Goal: Information Seeking & Learning: Learn about a topic

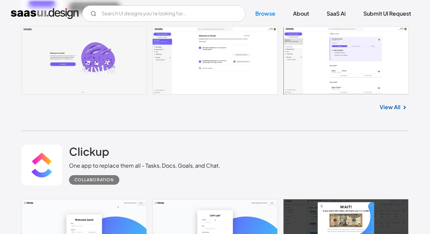
scroll to position [238, 0]
click at [142, 8] on input "Email Form" at bounding box center [163, 13] width 163 height 16
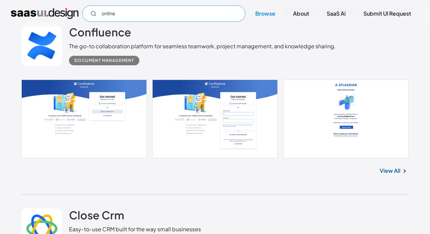
scroll to position [1958, 0]
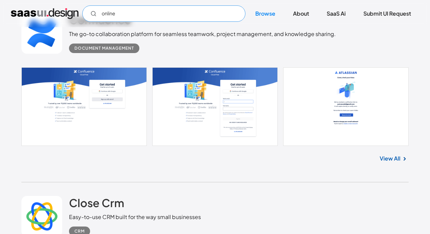
type input "online"
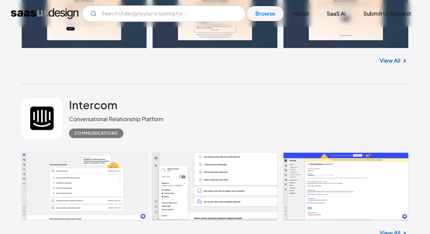
scroll to position [10531, 0]
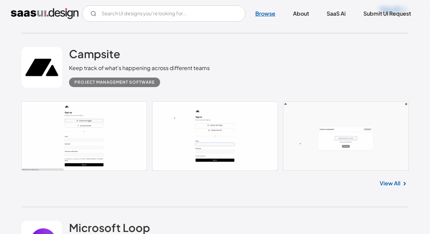
click at [271, 14] on link "Browse" at bounding box center [265, 13] width 36 height 15
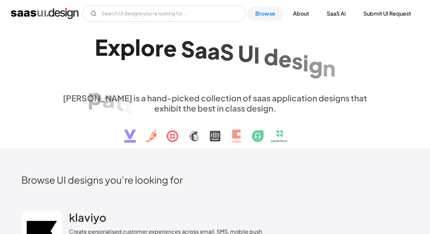
scroll to position [137, 0]
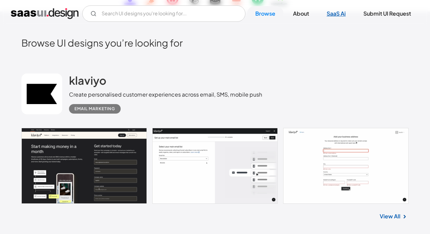
click at [333, 17] on link "SaaS Ai" at bounding box center [335, 13] width 35 height 15
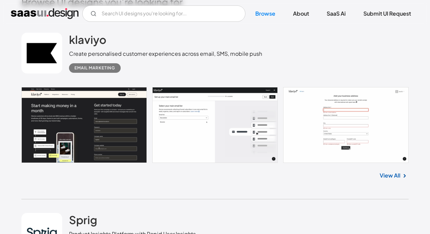
scroll to position [34, 0]
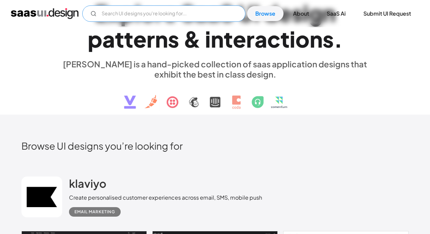
click at [177, 16] on input "Email Form" at bounding box center [163, 13] width 163 height 16
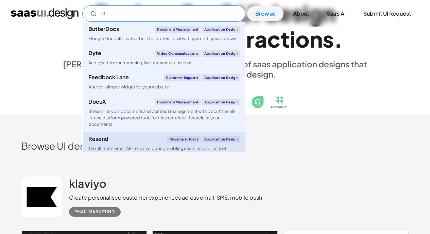
click at [127, 135] on link "Resend Developer tools Application Design The ultimate email API for developers…" at bounding box center [164, 147] width 162 height 31
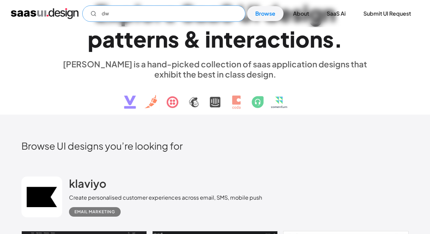
click at [174, 16] on input "dw" at bounding box center [163, 13] width 163 height 16
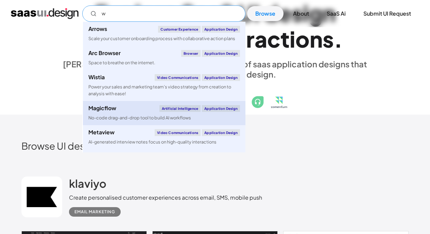
click at [127, 109] on div "Magicflow Artificial Intelligence Application Design" at bounding box center [164, 108] width 152 height 7
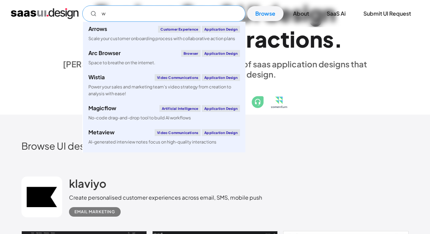
click at [153, 11] on input "w" at bounding box center [163, 13] width 163 height 16
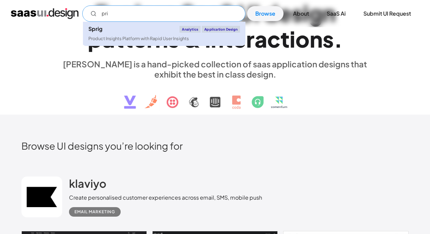
click at [142, 28] on div "Sprig Analytics Application Design" at bounding box center [164, 29] width 152 height 7
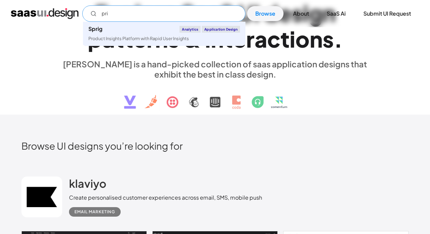
click at [160, 9] on input "pri" at bounding box center [163, 13] width 163 height 16
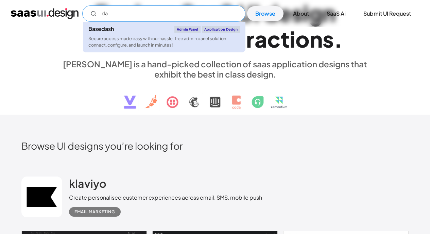
click at [128, 44] on div "Secure access made easy with our hassle-free admin panel solution - connect, co…" at bounding box center [164, 41] width 152 height 13
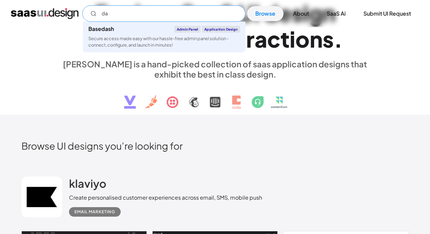
click at [167, 10] on input "da" at bounding box center [163, 13] width 163 height 16
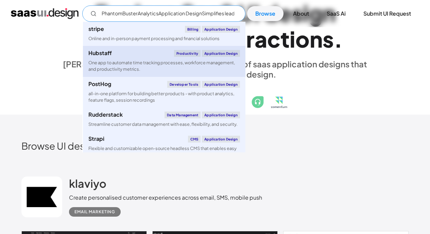
click at [183, 53] on div "Productivity" at bounding box center [187, 53] width 27 height 7
type input "PhantomBusterAnalyticsApplication DesignSimplifies lead generation by enabling …"
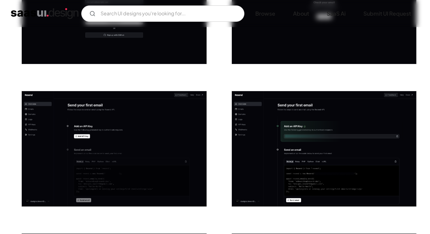
scroll to position [220, 0]
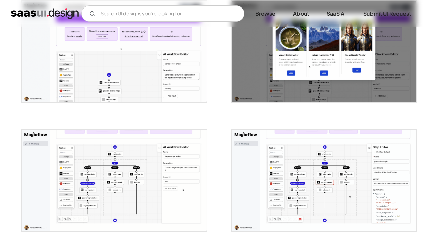
scroll to position [546, 0]
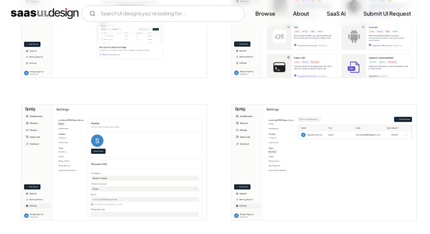
scroll to position [1135, 0]
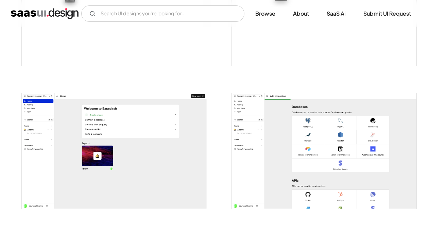
scroll to position [588, 0]
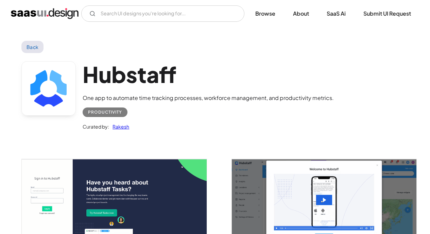
click at [110, 113] on div "Productivity" at bounding box center [105, 112] width 34 height 8
drag, startPoint x: 123, startPoint y: 110, endPoint x: 89, endPoint y: 114, distance: 33.4
click at [89, 114] on div "Productivity" at bounding box center [105, 112] width 45 height 10
copy div "Productivity"
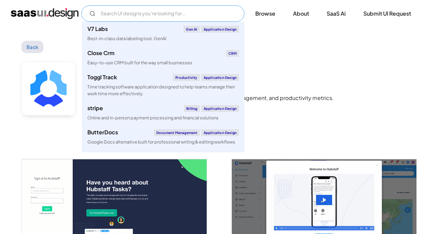
click at [136, 12] on input "Email Form" at bounding box center [162, 13] width 163 height 16
paste input "Productivity"
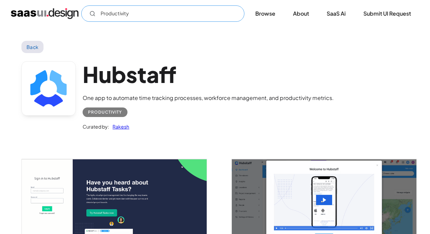
drag, startPoint x: 178, startPoint y: 13, endPoint x: 162, endPoint y: 15, distance: 16.1
click at [178, 13] on input "Productivity" at bounding box center [162, 13] width 163 height 16
type input "Productivity"
click at [51, 14] on img "home" at bounding box center [45, 13] width 68 height 11
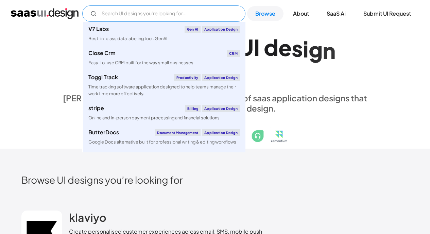
click at [180, 18] on input "Email Form" at bounding box center [163, 13] width 163 height 16
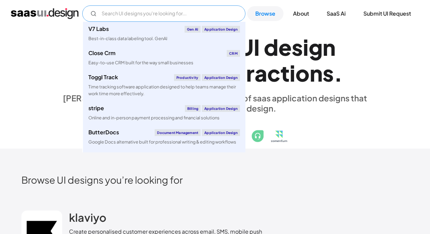
paste input "Productivity"
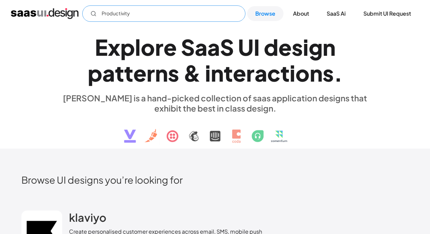
click at [154, 16] on input "Productivity" at bounding box center [163, 13] width 163 height 16
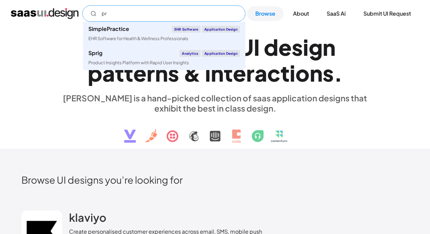
type input "p"
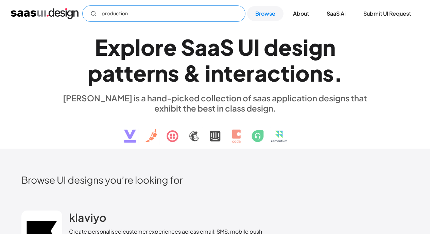
type input "production"
click at [61, 13] on img "home" at bounding box center [45, 13] width 68 height 11
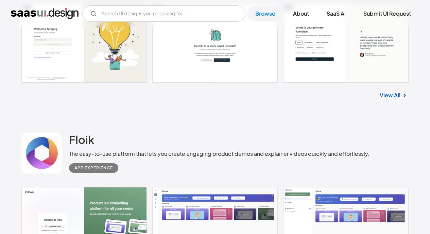
scroll to position [522, 0]
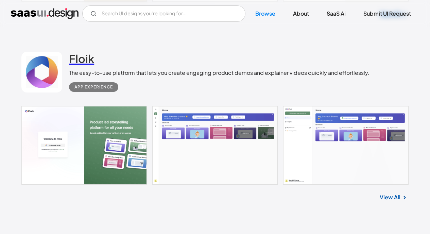
click at [85, 54] on h2 "Floik" at bounding box center [81, 59] width 25 height 14
